Goal: Information Seeking & Learning: Learn about a topic

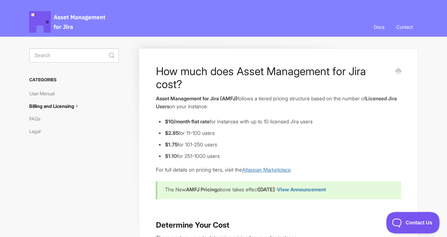
click at [269, 168] on link "Atlassian Marketplace" at bounding box center [265, 170] width 49 height 6
click at [325, 190] on b "View Announcement" at bounding box center [300, 189] width 49 height 6
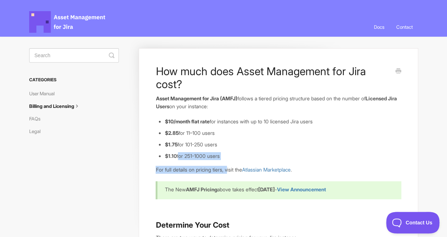
drag, startPoint x: 231, startPoint y: 160, endPoint x: 178, endPoint y: 154, distance: 53.3
click at [276, 152] on li "$1.10 for 251-1000 users" at bounding box center [282, 156] width 236 height 8
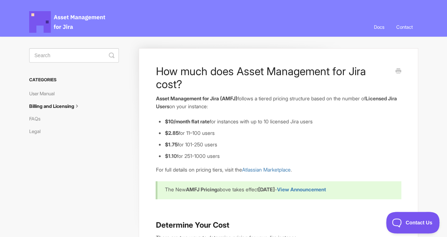
click at [277, 100] on p "Asset Management for Jira (AMFJ) follows a tiered pricing structure based on th…" at bounding box center [277, 102] width 245 height 15
drag, startPoint x: 164, startPoint y: 121, endPoint x: 325, endPoint y: 150, distance: 163.3
copy ul "$10/month flat rate for instances with up to 10 licensed Jira users $2.85 for 1…"
click at [35, 119] on link "FAQs" at bounding box center [37, 119] width 17 height 12
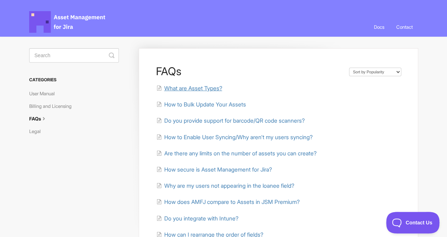
click at [205, 85] on span "What are Asset Types?" at bounding box center [193, 88] width 58 height 7
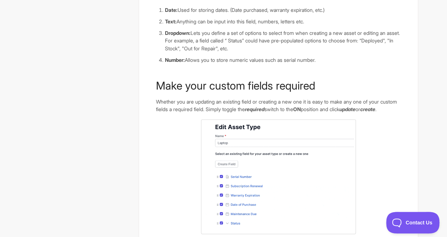
scroll to position [112, 0]
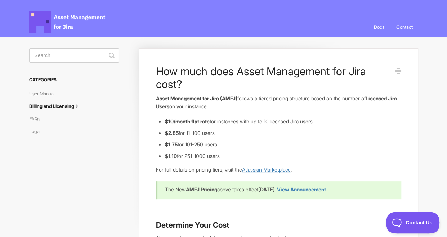
click at [266, 167] on link "Atlassian Marketplace" at bounding box center [265, 170] width 49 height 6
click at [40, 120] on link "FAQs" at bounding box center [37, 119] width 17 height 12
